Goal: Complete application form

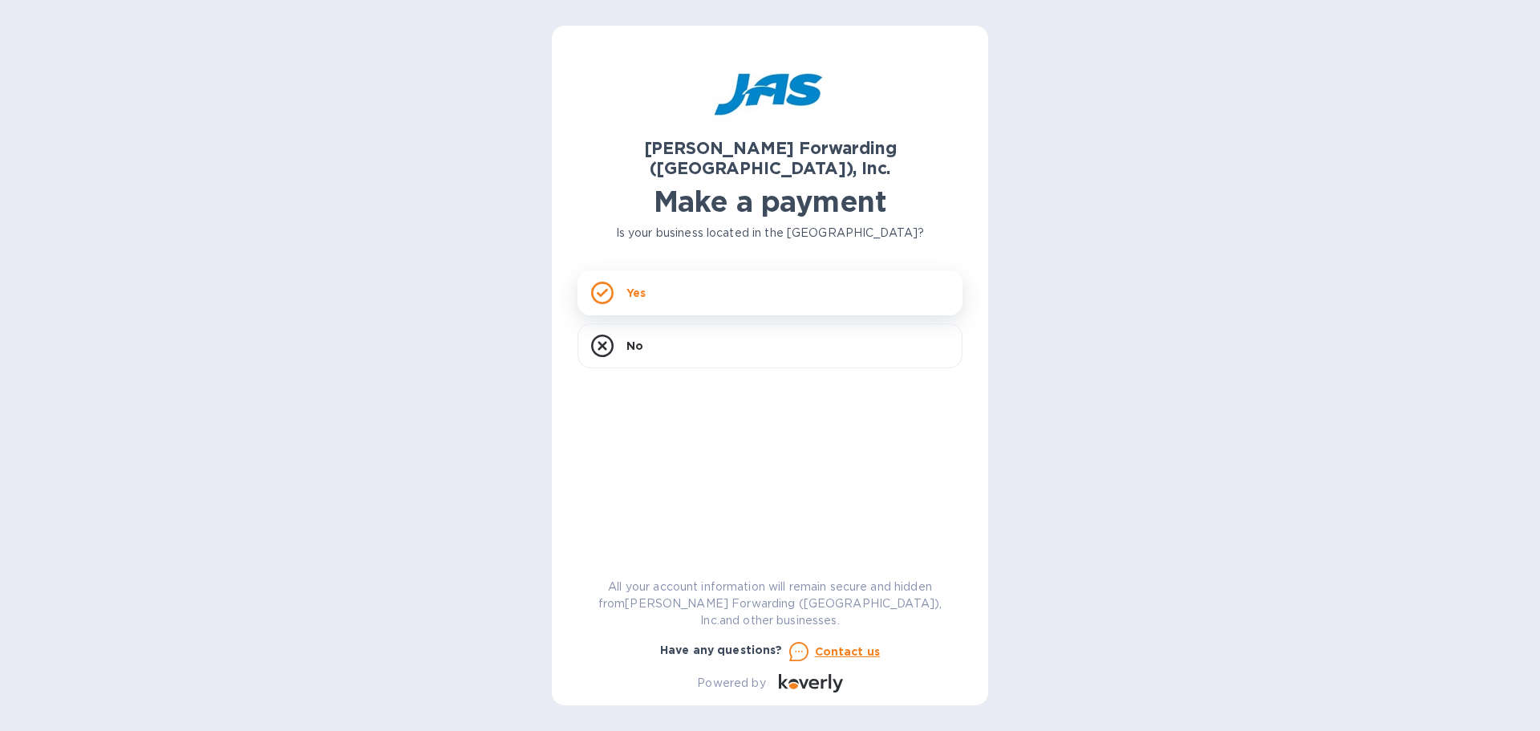
click at [759, 282] on div "Yes" at bounding box center [770, 292] width 385 height 45
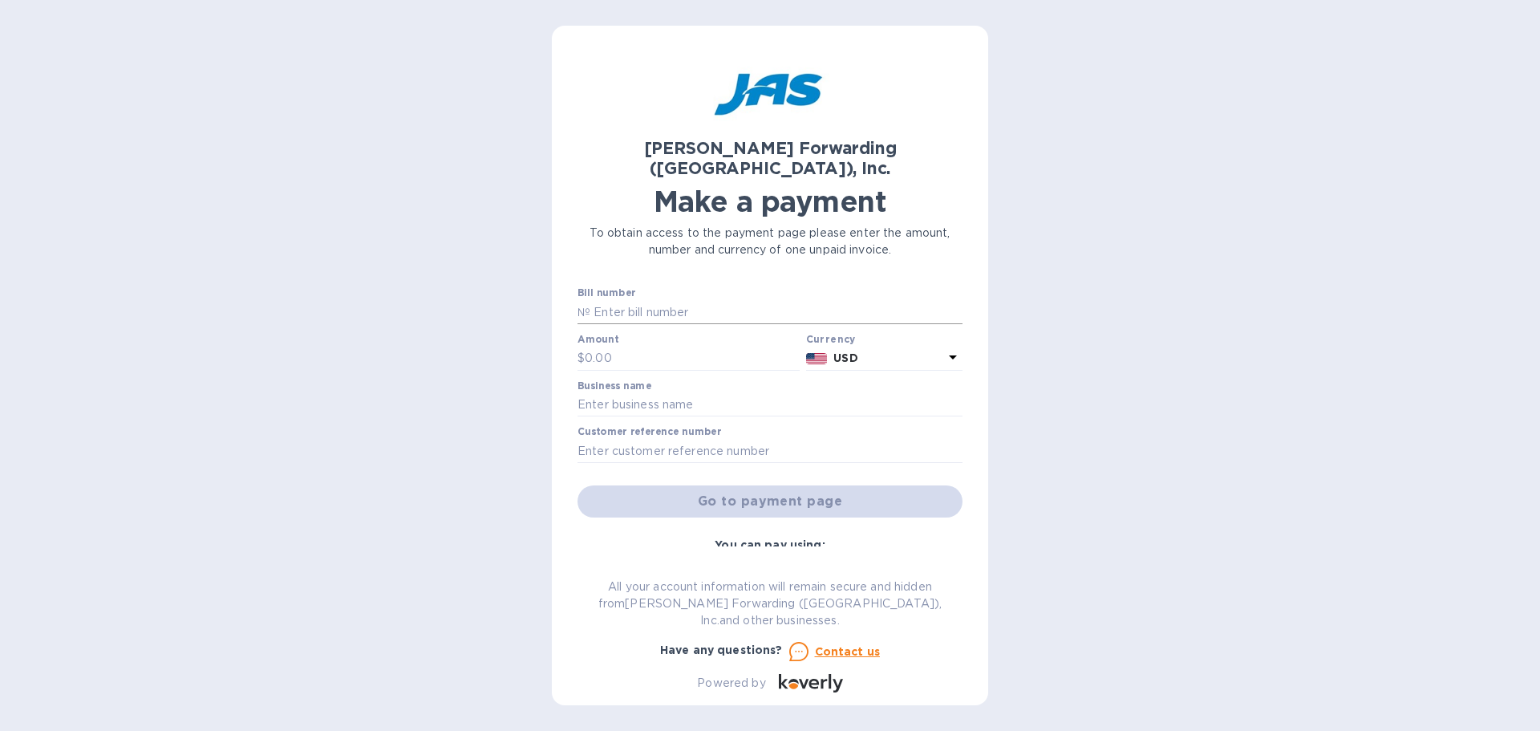
click at [693, 300] on input "text" at bounding box center [777, 312] width 372 height 24
type input "NYC503337688"
click at [611, 347] on input "text" at bounding box center [692, 359] width 215 height 24
type input "2,104.60"
click at [602, 393] on input "text" at bounding box center [770, 405] width 385 height 24
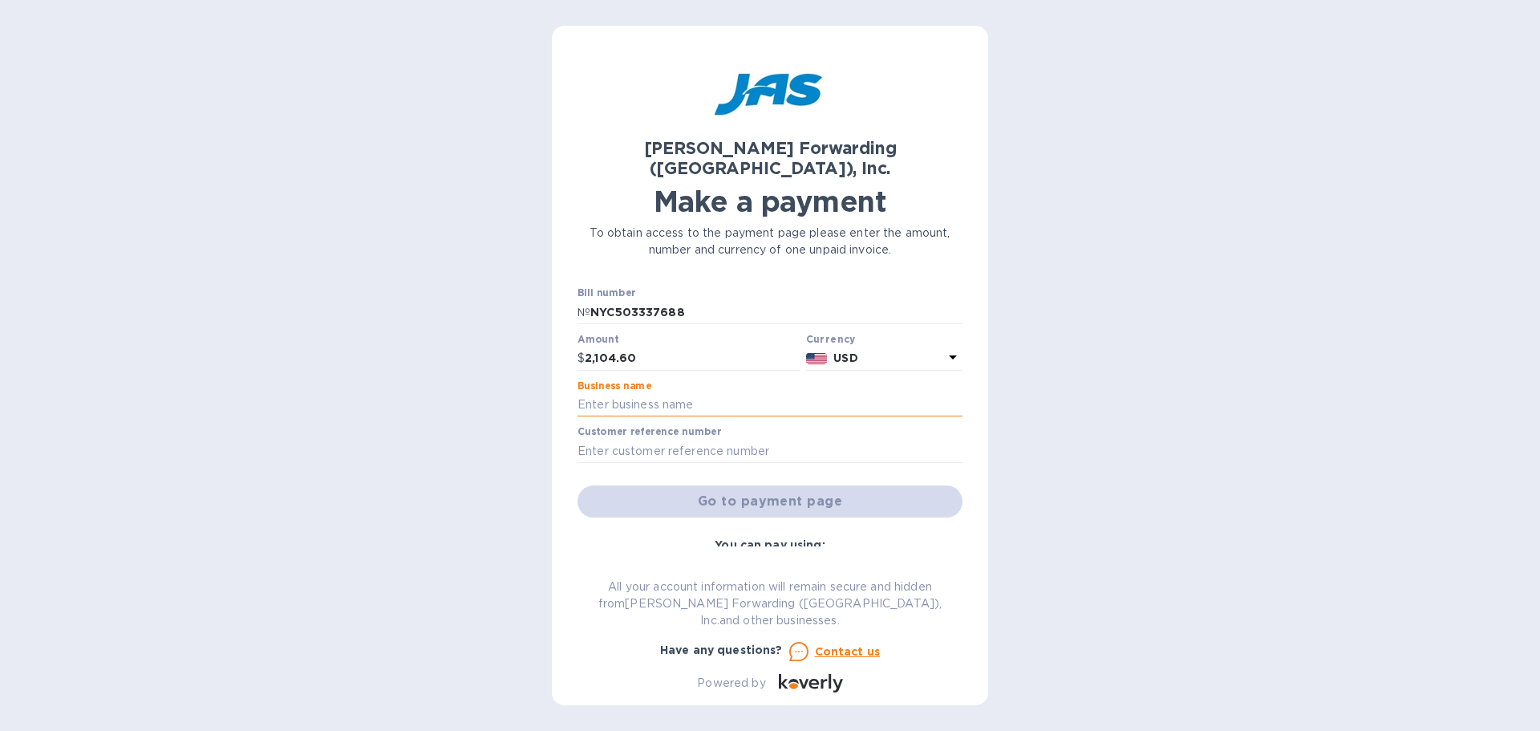
type input "T&M ELECTRONICS"
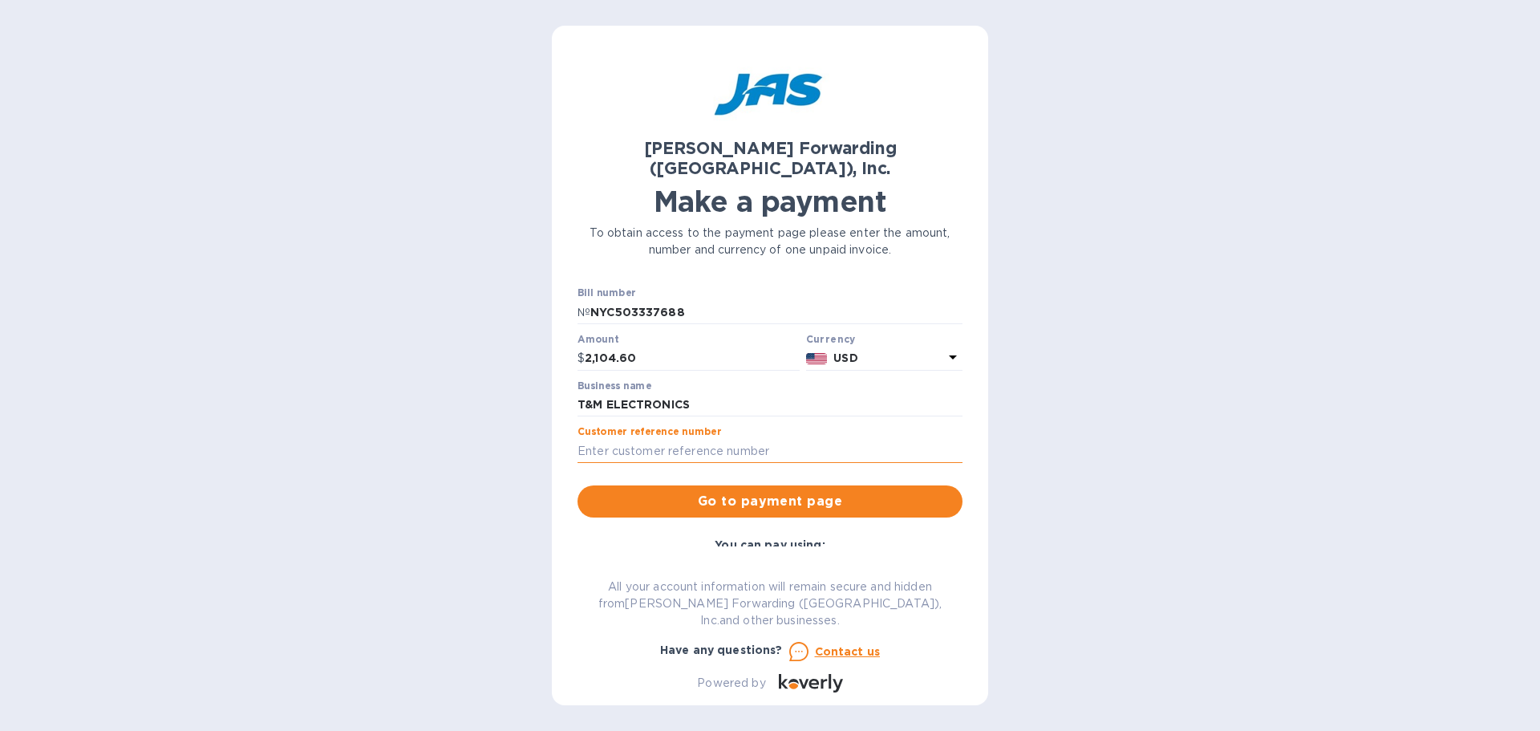
click at [639, 439] on input "text" at bounding box center [770, 451] width 385 height 24
type input "INV 25243"
